Goal: Information Seeking & Learning: Learn about a topic

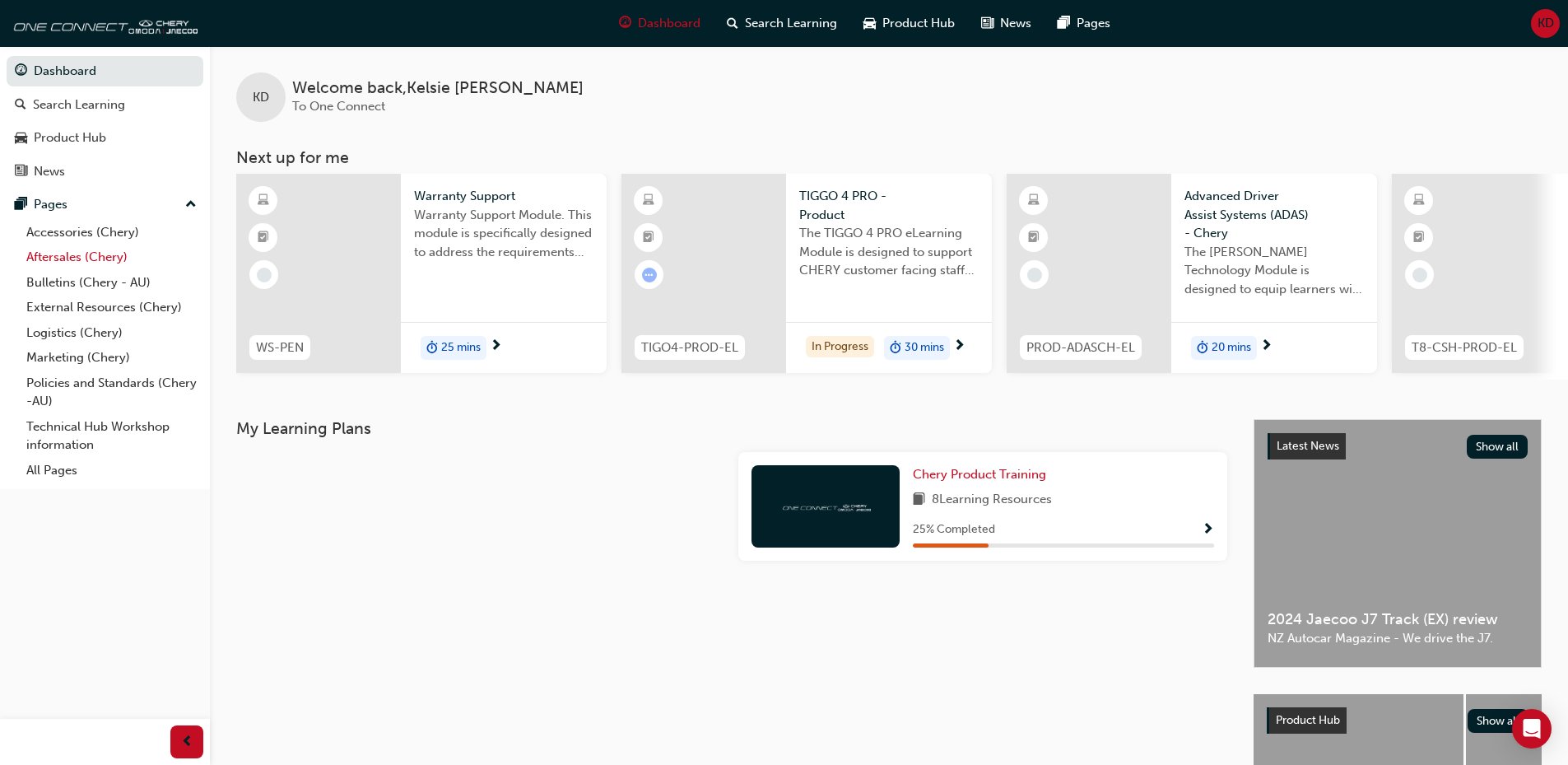
click at [57, 252] on link "Aftersales (Chery)" at bounding box center [111, 257] width 184 height 26
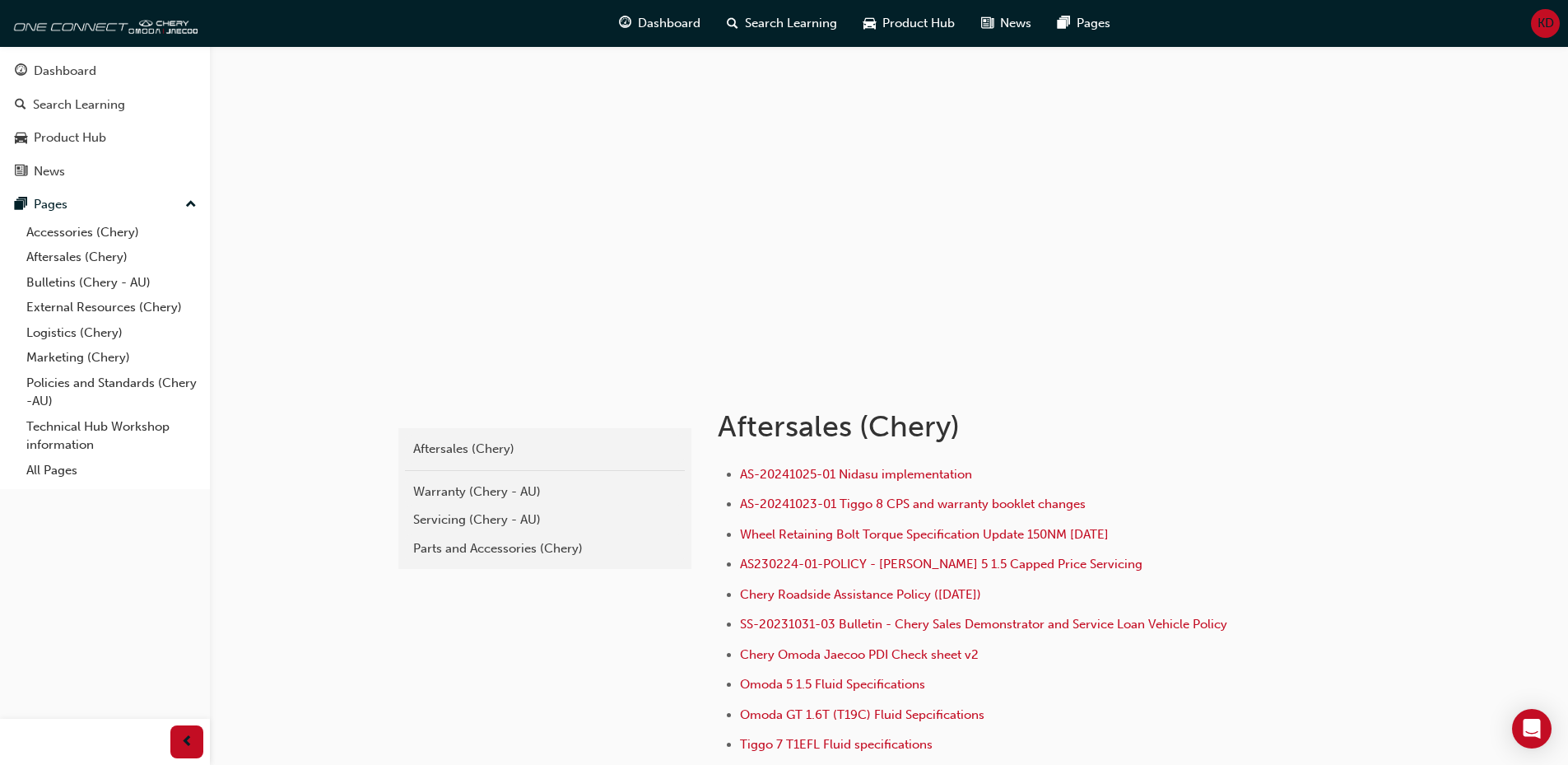
scroll to position [82, 0]
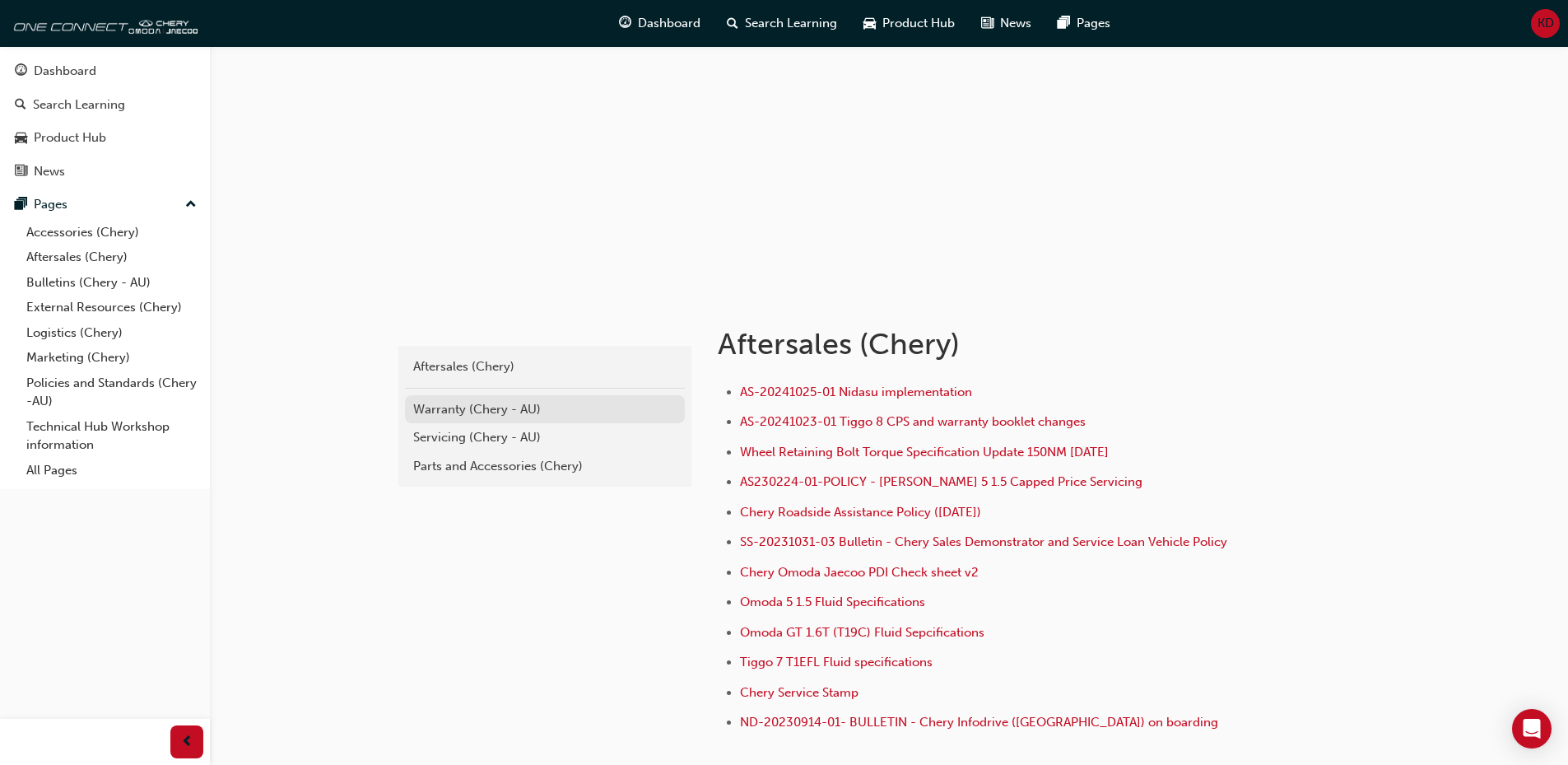
click at [432, 418] on link "Warranty (Chery - AU)" at bounding box center [545, 409] width 280 height 29
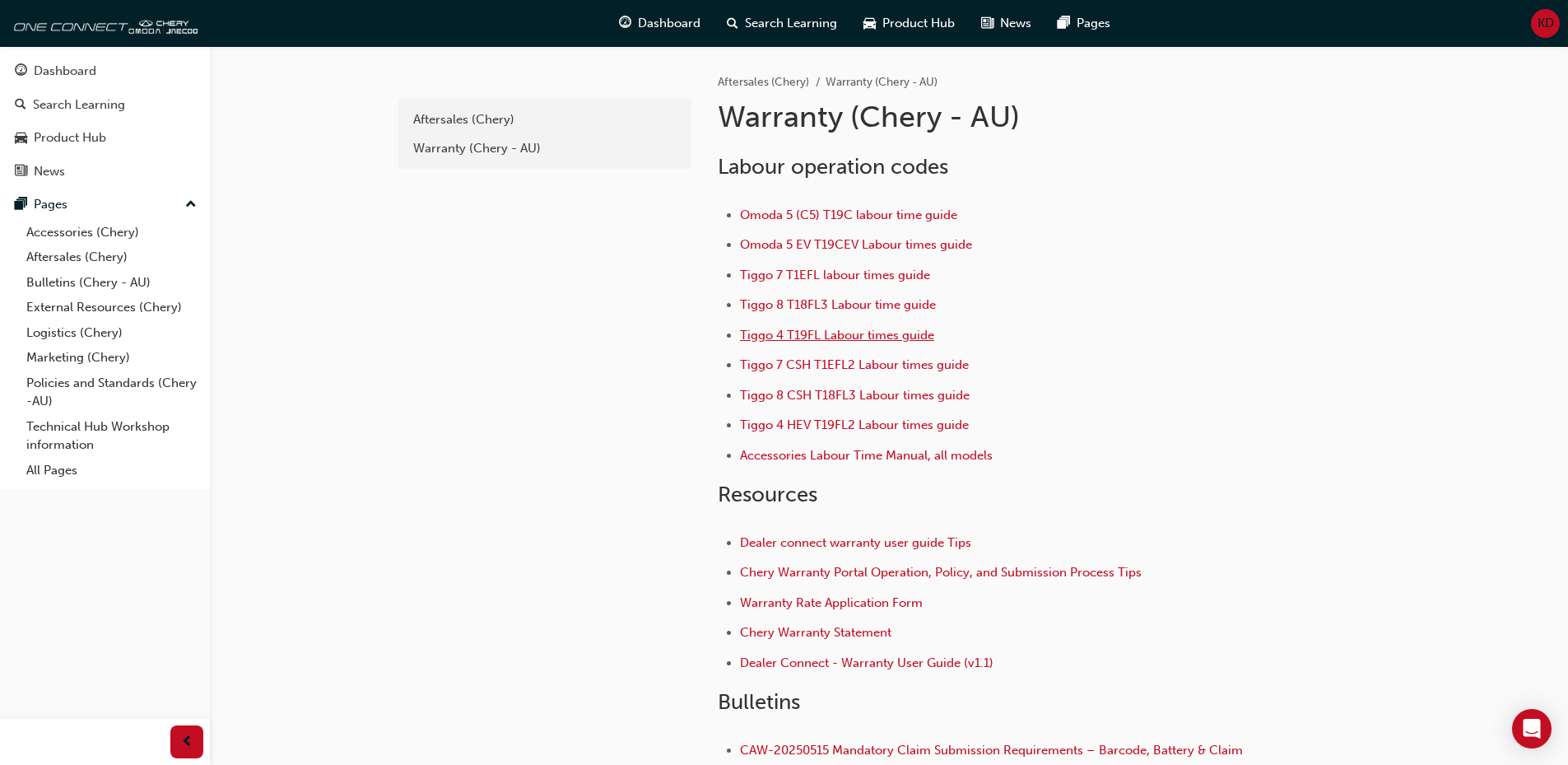
click at [807, 331] on span "Tiggo 4 T19FL Labour times guide" at bounding box center [838, 335] width 194 height 15
click at [843, 432] on span "Tiggo 4 HEV T19FL2 Labour times guide" at bounding box center [855, 425] width 229 height 15
